Goal: Ask a question

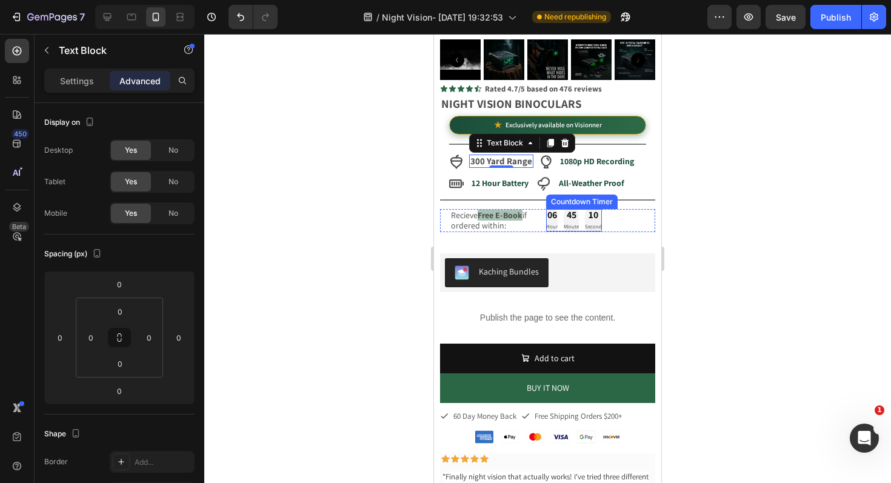
scroll to position [246, 0]
click at [100, 16] on div at bounding box center [107, 16] width 19 height 19
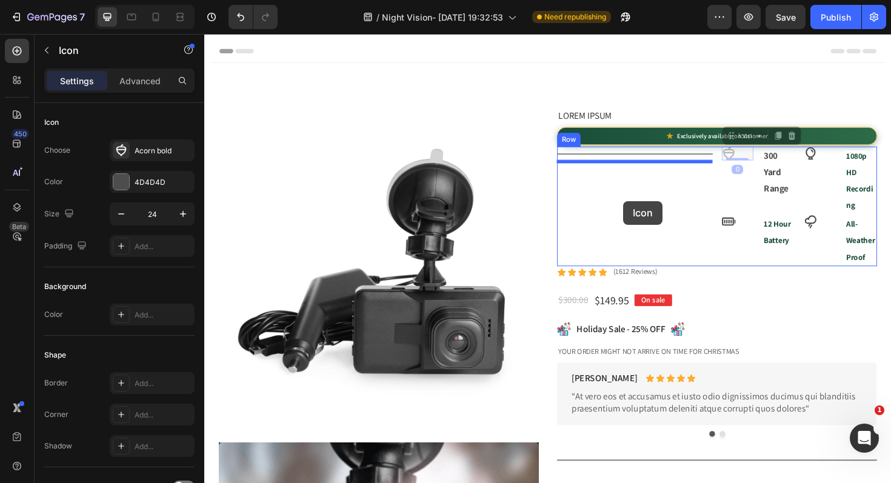
drag, startPoint x: 758, startPoint y: 163, endPoint x: 609, endPoint y: 182, distance: 150.3
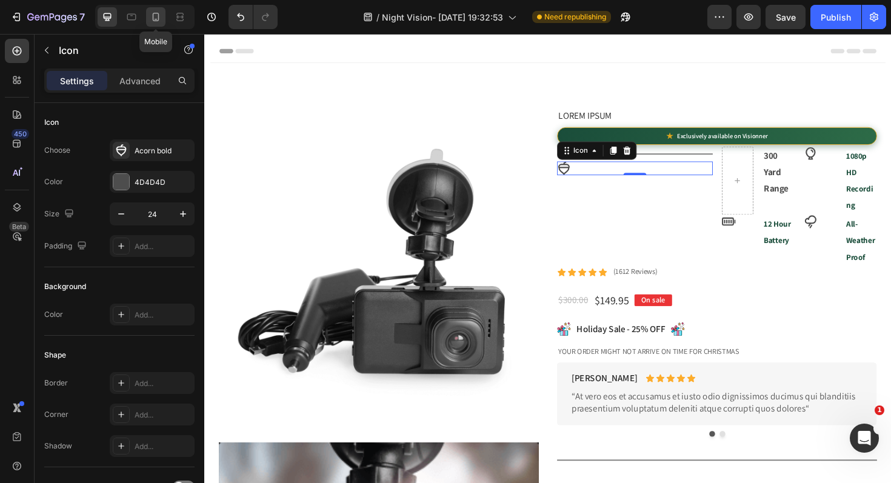
click at [153, 16] on icon at bounding box center [156, 17] width 12 height 12
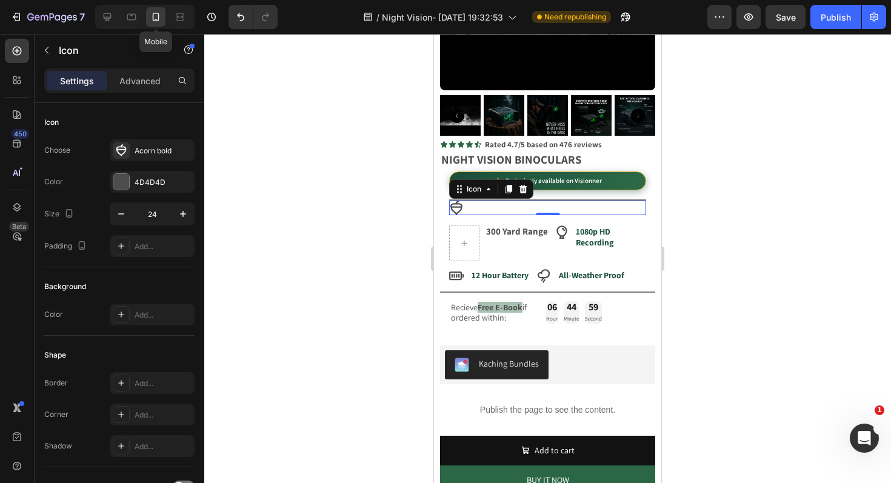
scroll to position [314, 0]
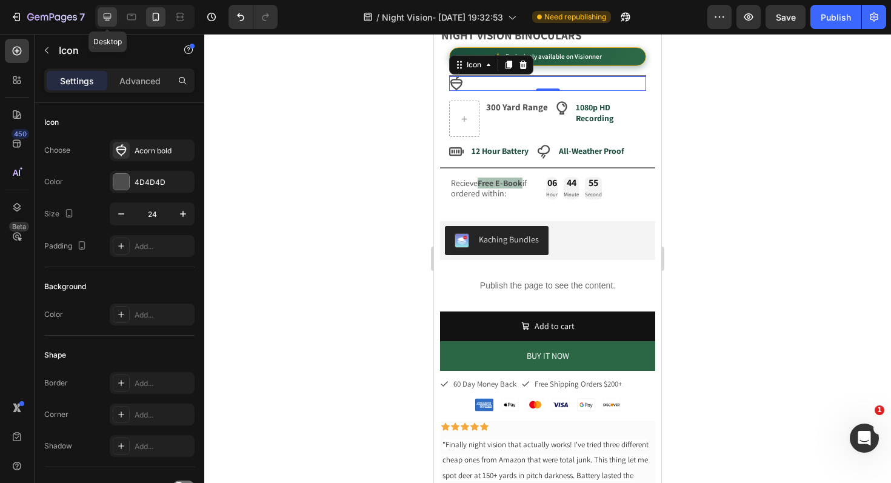
click at [103, 19] on icon at bounding box center [107, 17] width 12 height 12
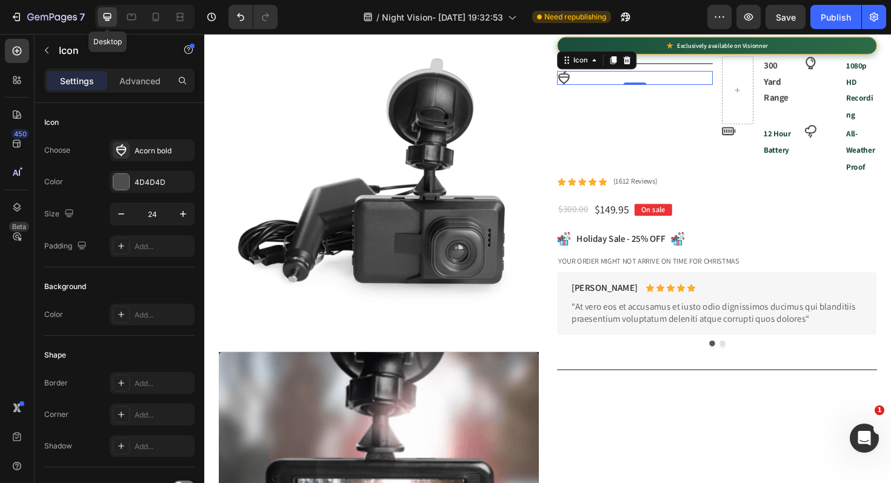
scroll to position [93, 0]
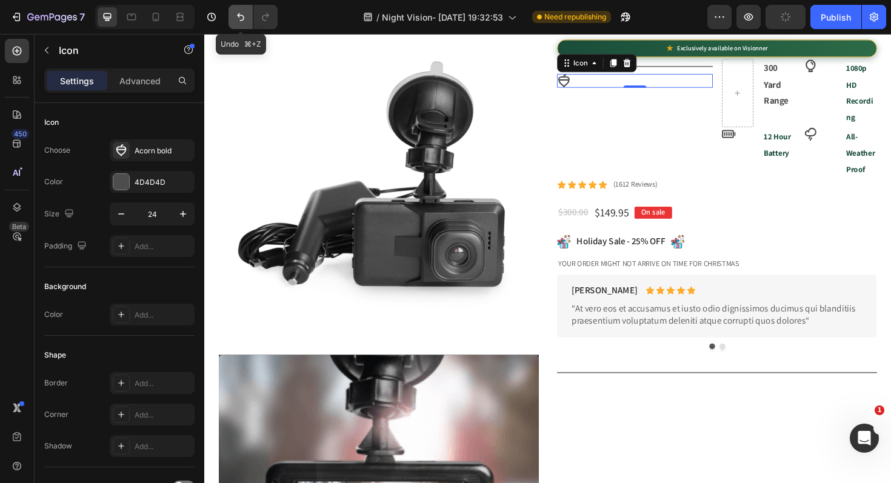
click at [246, 26] on button "Undo/Redo" at bounding box center [241, 17] width 24 height 24
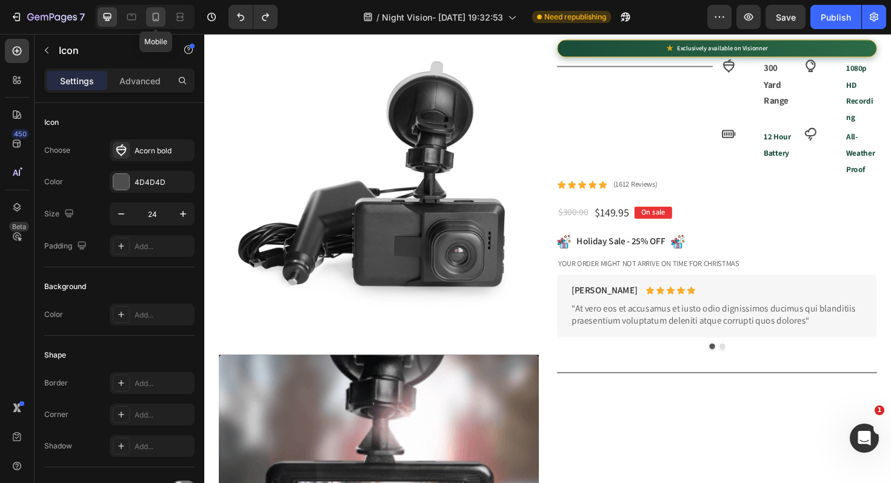
click at [158, 22] on icon at bounding box center [156, 17] width 12 height 12
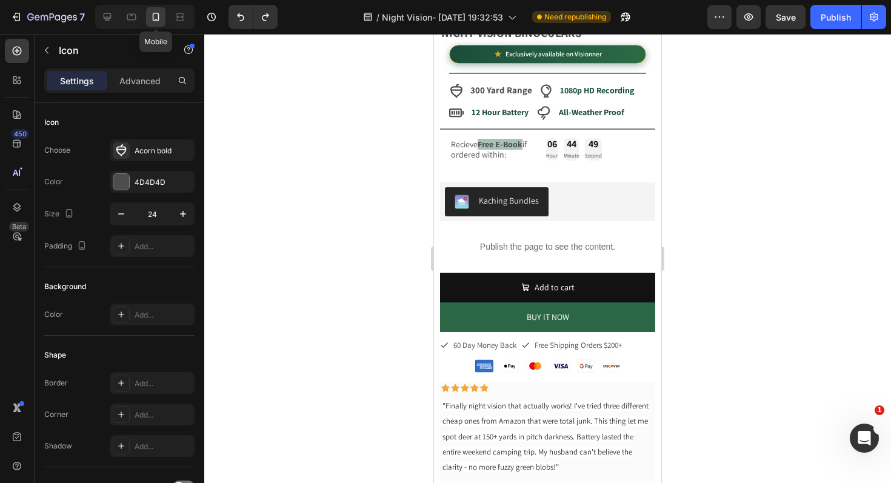
scroll to position [324, 0]
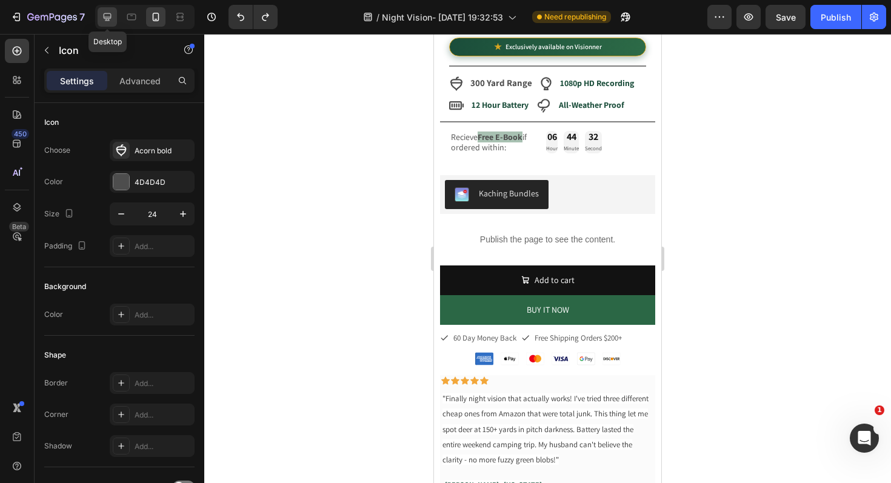
click at [106, 19] on icon at bounding box center [108, 17] width 8 height 8
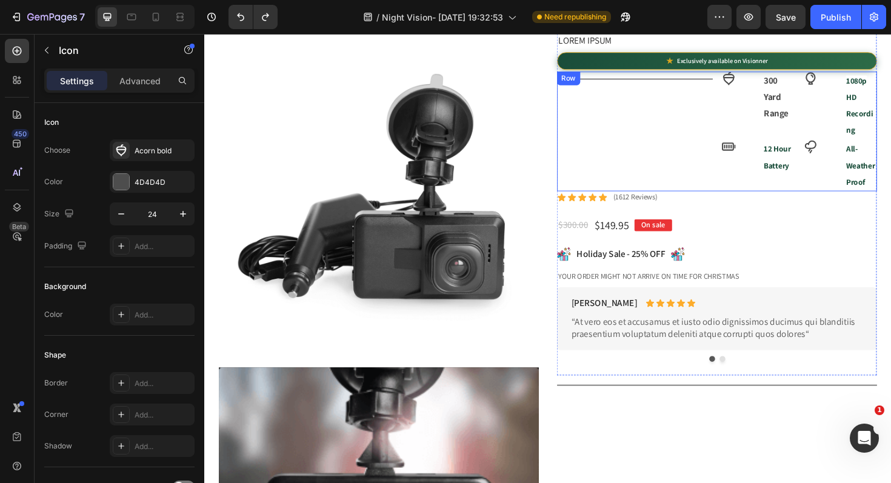
scroll to position [77, 0]
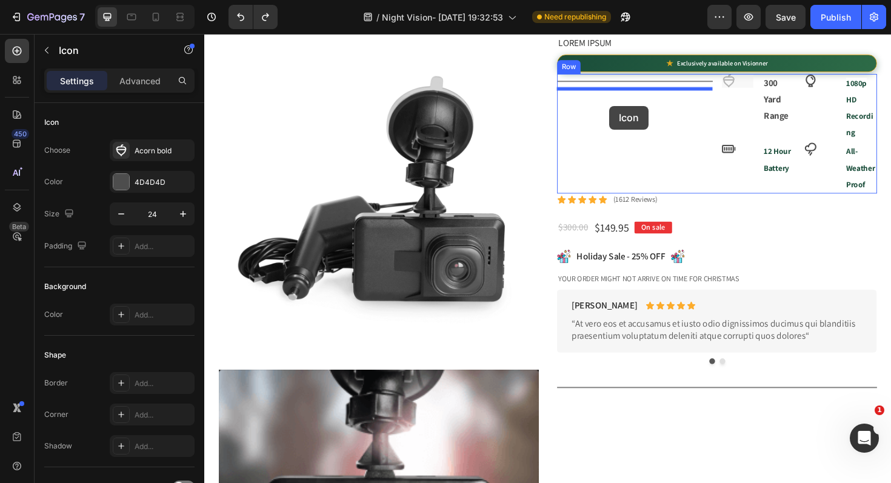
drag, startPoint x: 762, startPoint y: 86, endPoint x: 633, endPoint y: 110, distance: 131.4
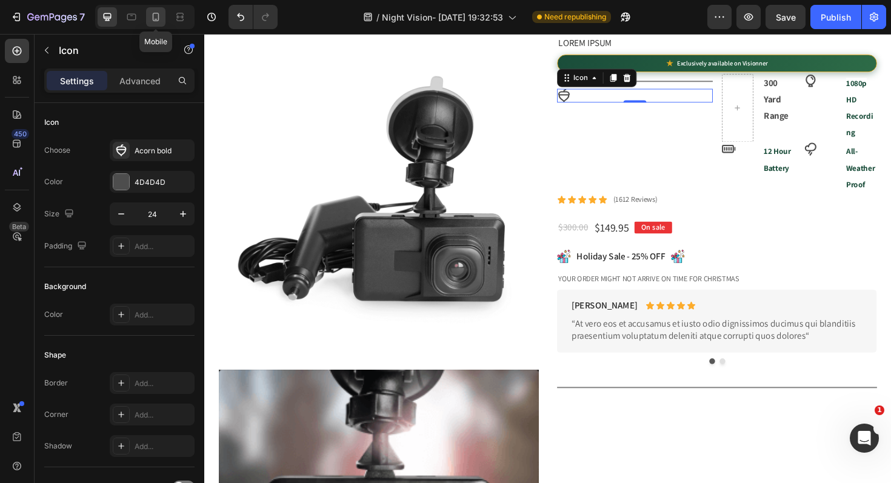
click at [155, 16] on icon at bounding box center [156, 17] width 12 height 12
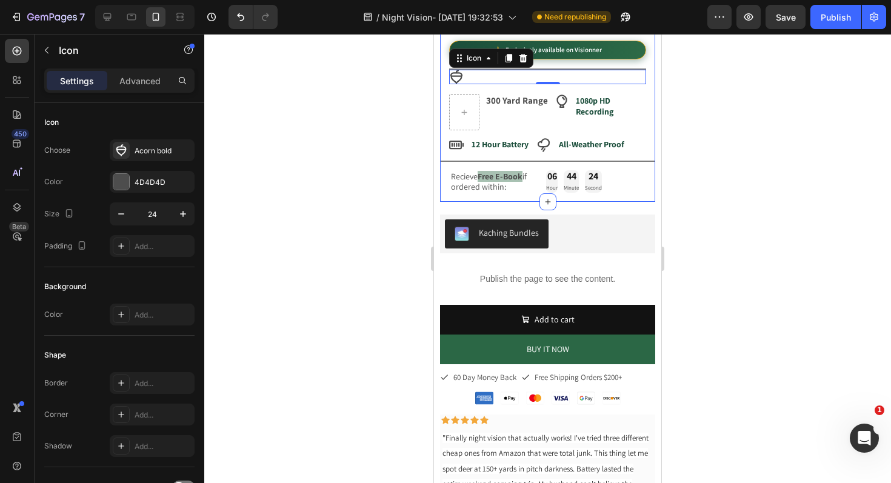
scroll to position [321, 0]
